Goal: Entertainment & Leisure: Consume media (video, audio)

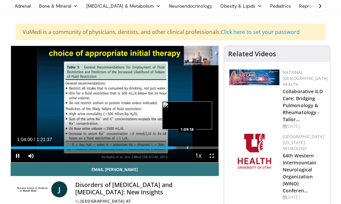
click at [187, 148] on div "Progress Bar" at bounding box center [187, 147] width 1 height 3
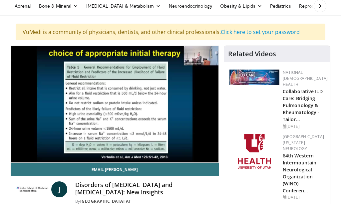
click at [204, 146] on div "10 seconds Tap to unmute" at bounding box center [114, 104] width 207 height 116
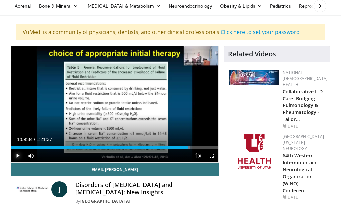
click at [17, 154] on span "Video Player" at bounding box center [17, 155] width 13 height 13
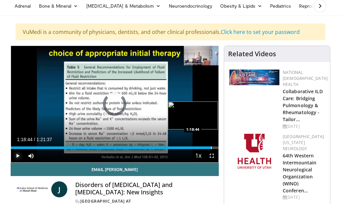
click at [211, 147] on div "Progress Bar" at bounding box center [211, 147] width 1 height 3
click at [214, 148] on div "Progress Bar" at bounding box center [214, 147] width 1 height 3
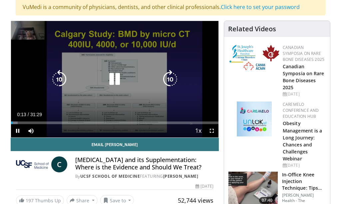
scroll to position [67, 0]
